Goal: Find specific page/section: Find specific page/section

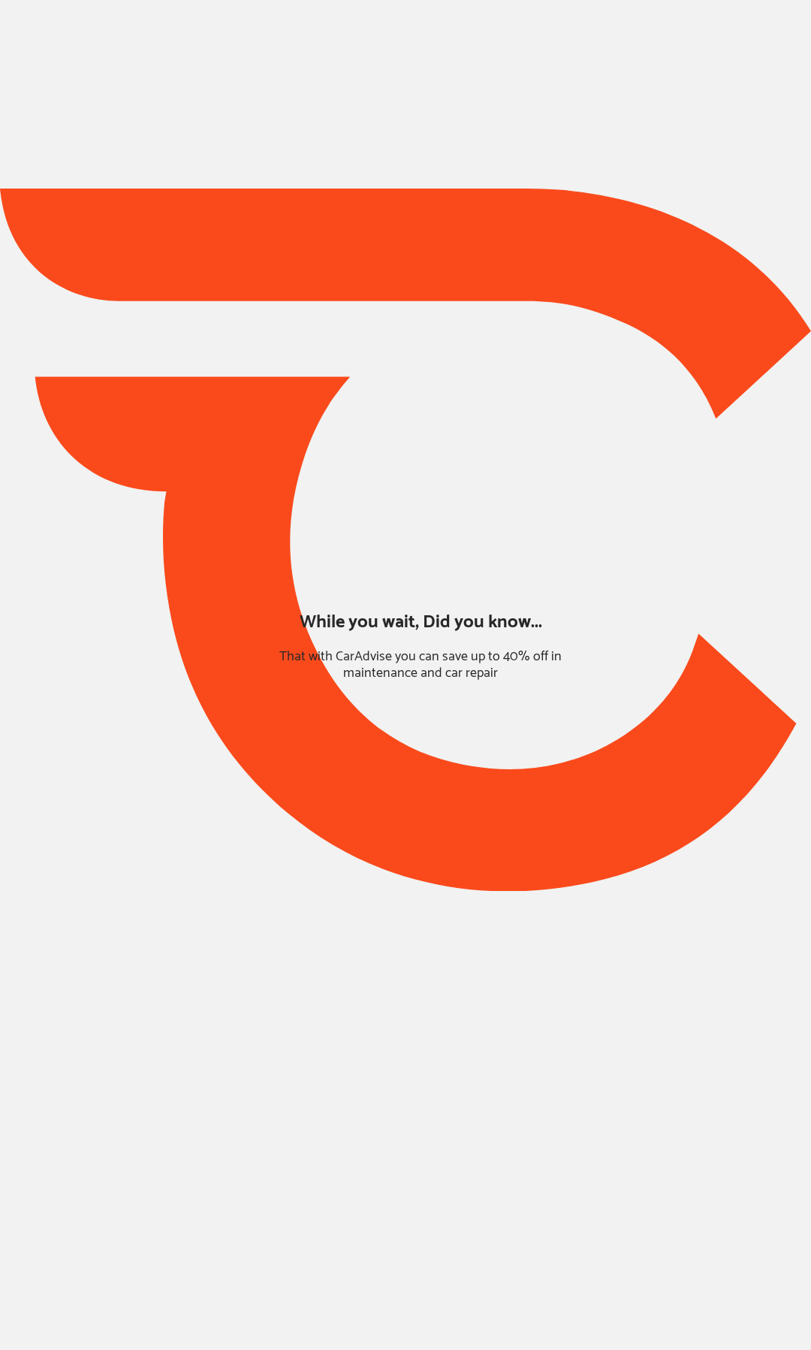
type input "*****"
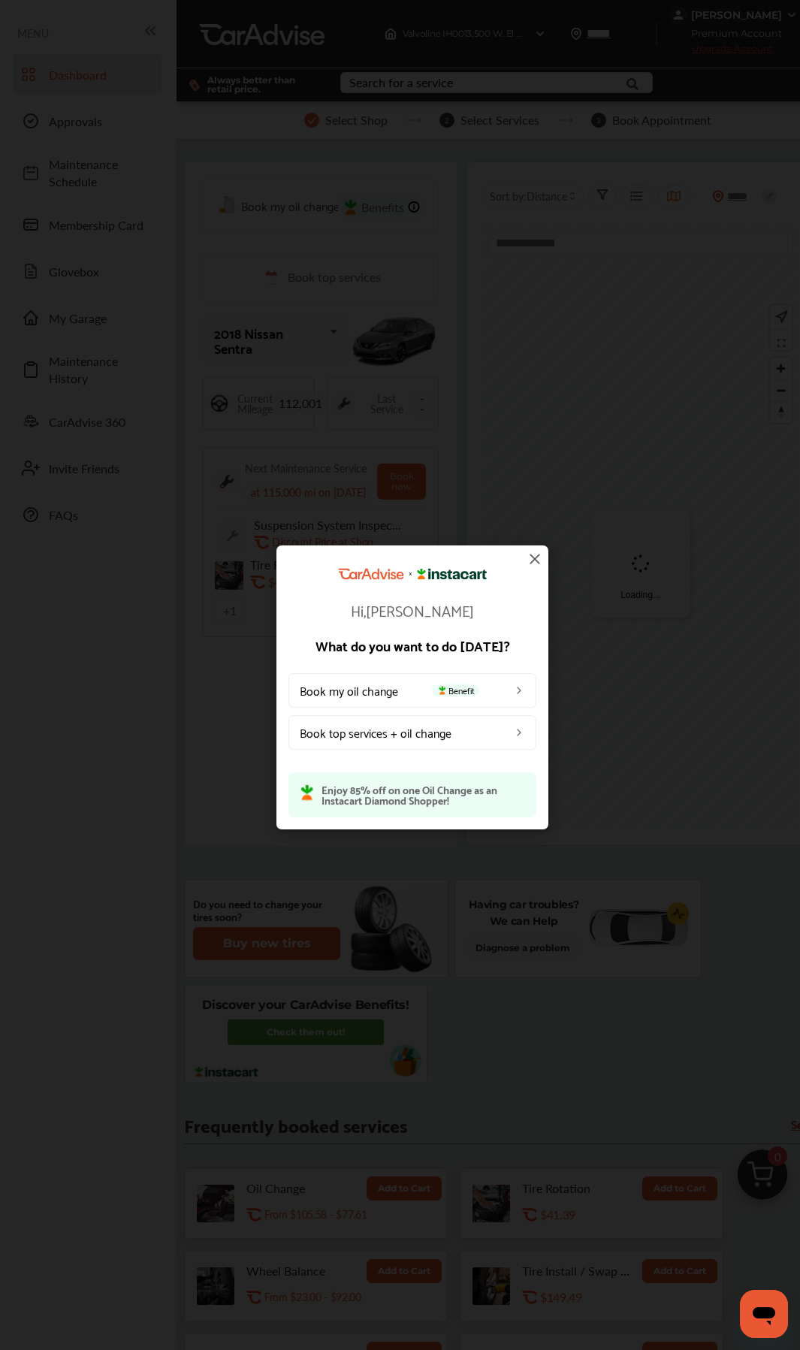
click at [533, 561] on img at bounding box center [535, 559] width 18 height 18
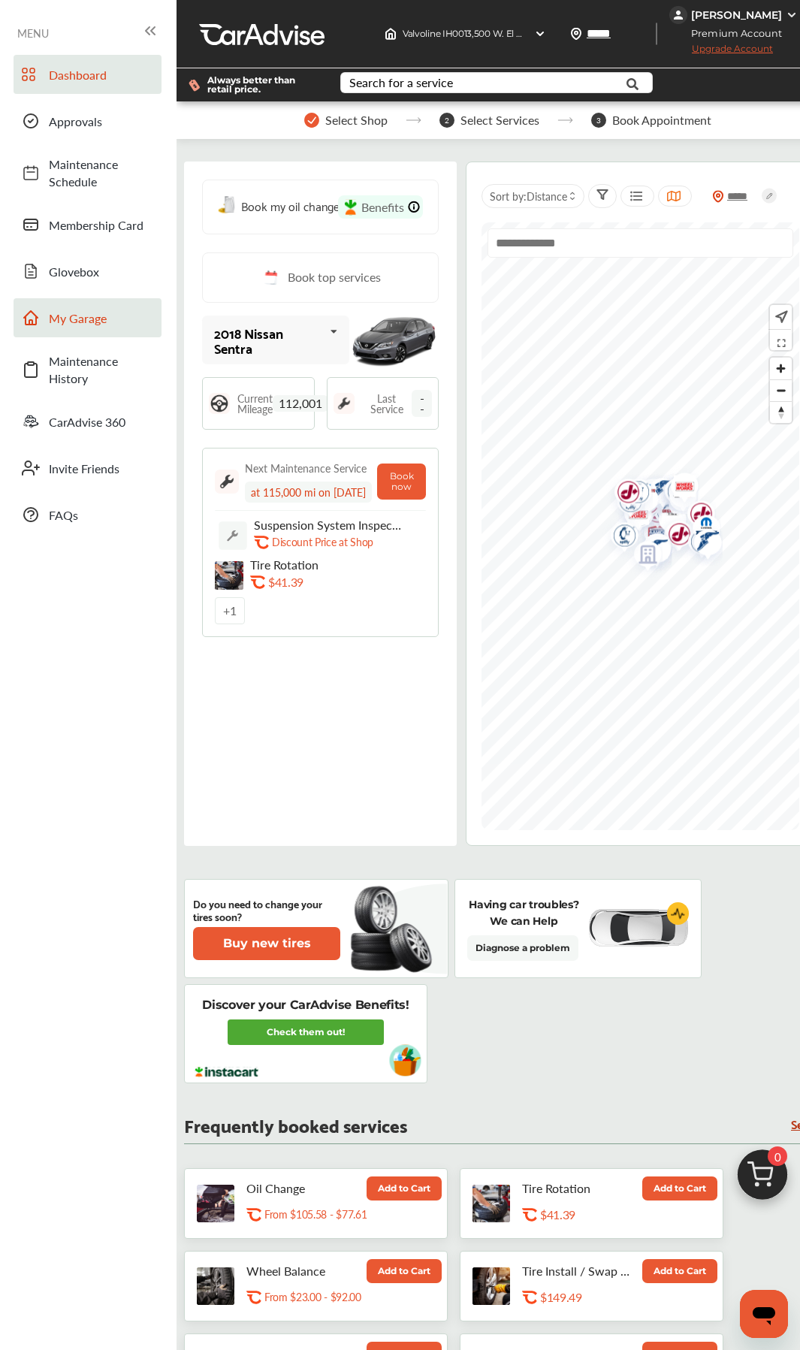
click at [80, 319] on span "My Garage" at bounding box center [101, 318] width 105 height 17
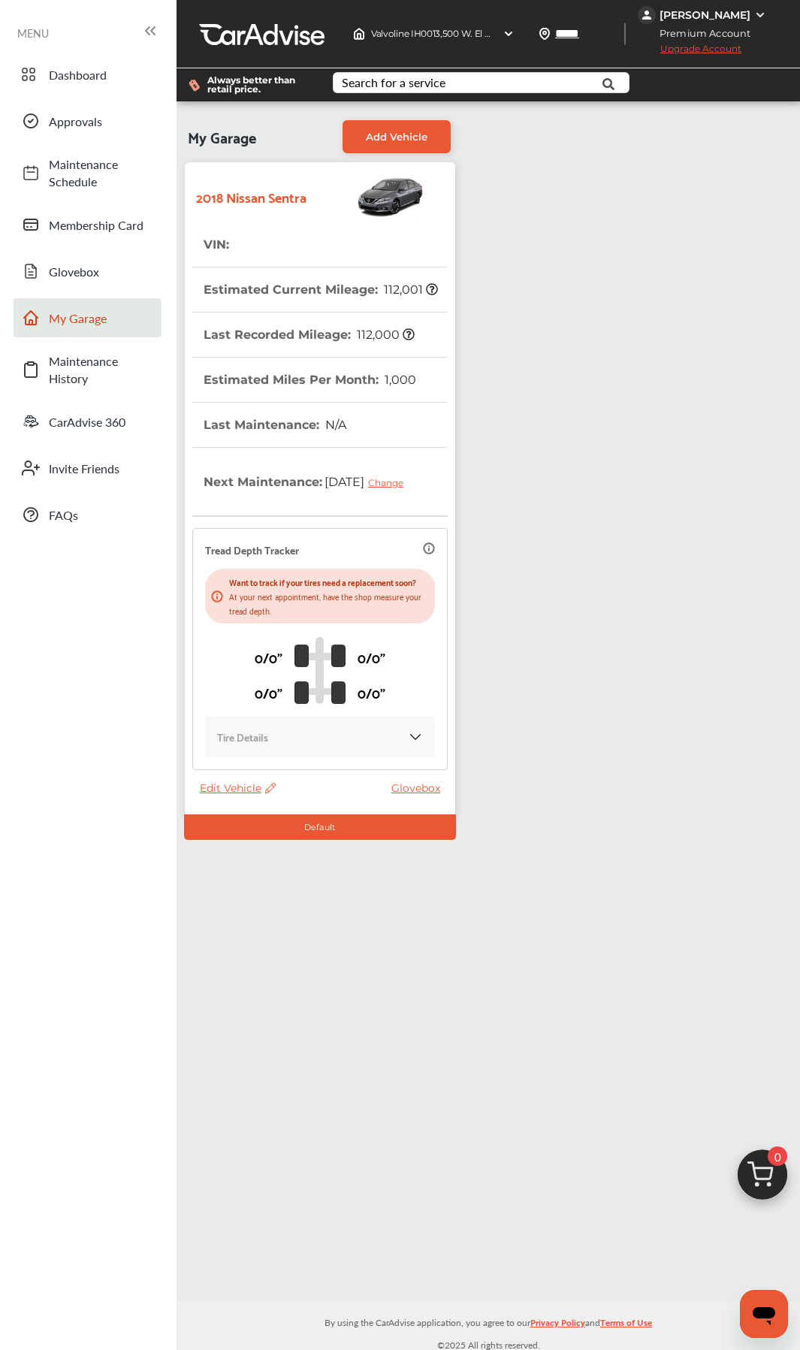
click at [558, 366] on div "My Garage Add Vehicle 2018 Nissan Sentra VIN : Estimated Current Mileage : 112,…" at bounding box center [488, 476] width 616 height 727
